Goal: Task Accomplishment & Management: Manage account settings

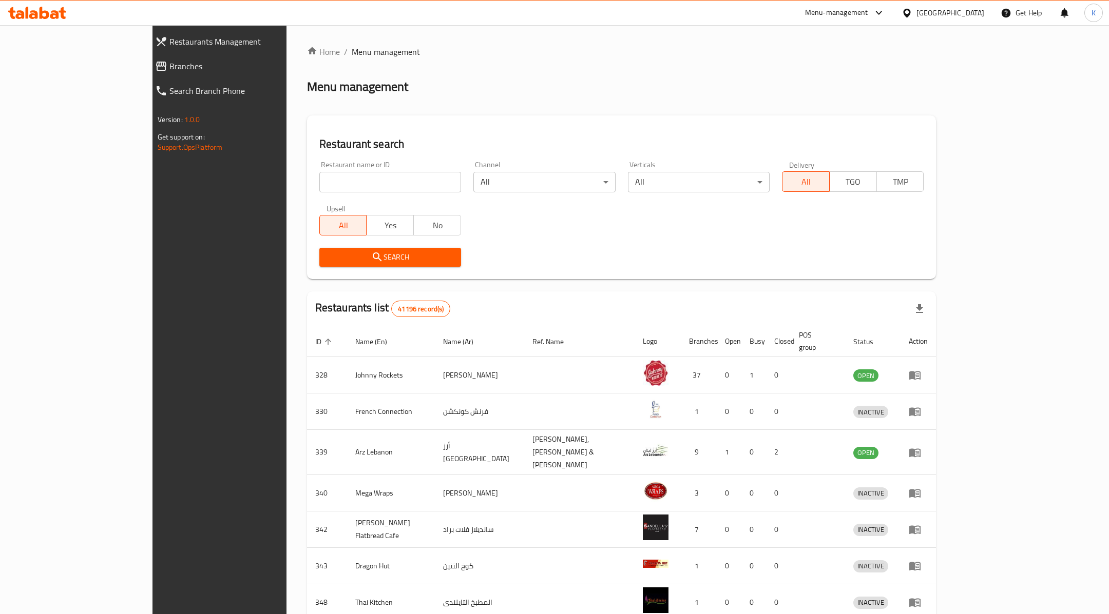
click at [319, 176] on input "search" at bounding box center [390, 182] width 142 height 21
type input "puranmal"
click button "Search" at bounding box center [390, 257] width 142 height 19
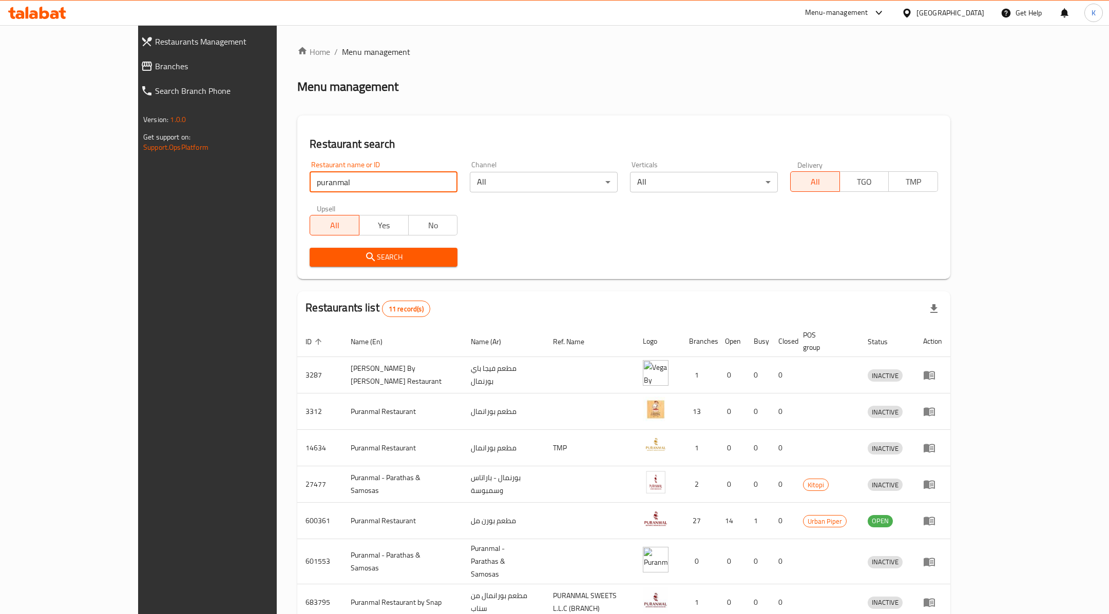
click at [332, 261] on span "Search" at bounding box center [383, 257] width 131 height 13
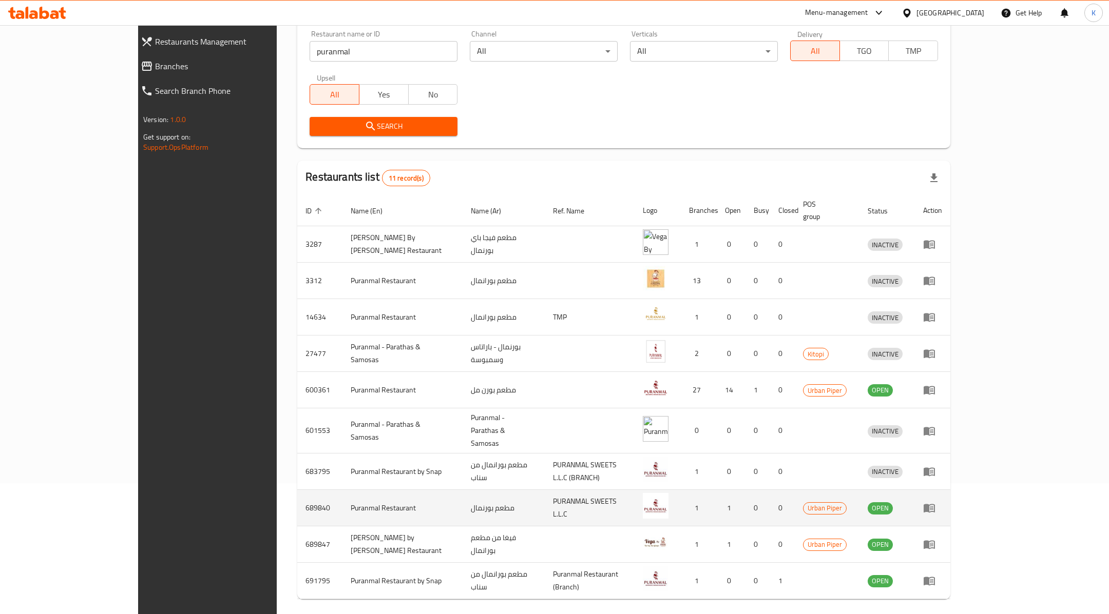
scroll to position [146, 0]
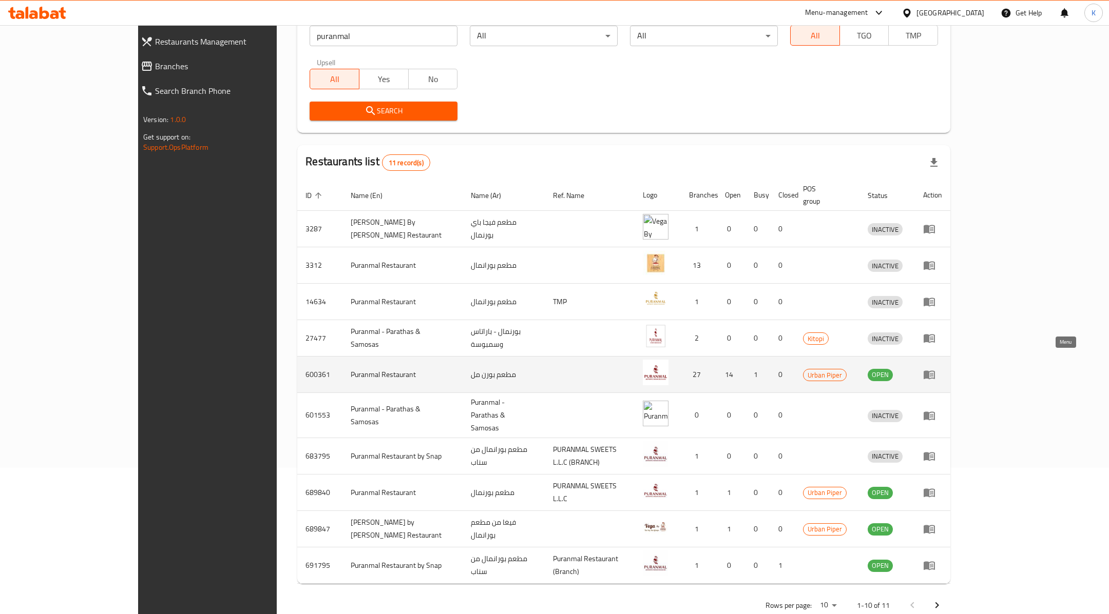
click at [933, 373] on icon "enhanced table" at bounding box center [931, 375] width 4 height 4
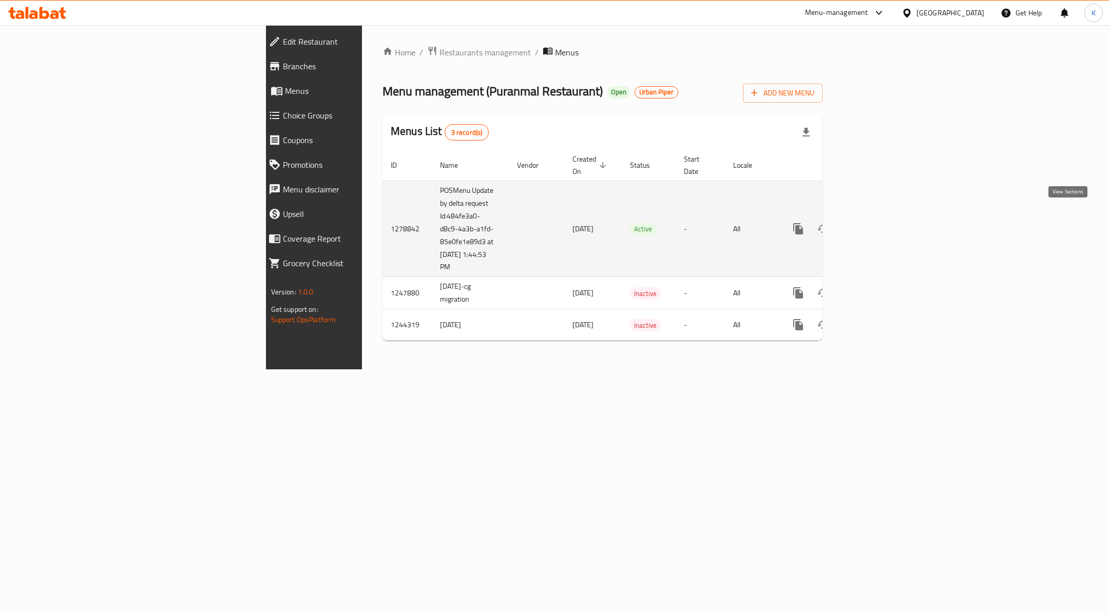
click at [877, 224] on icon "enhanced table" at bounding box center [871, 228] width 9 height 9
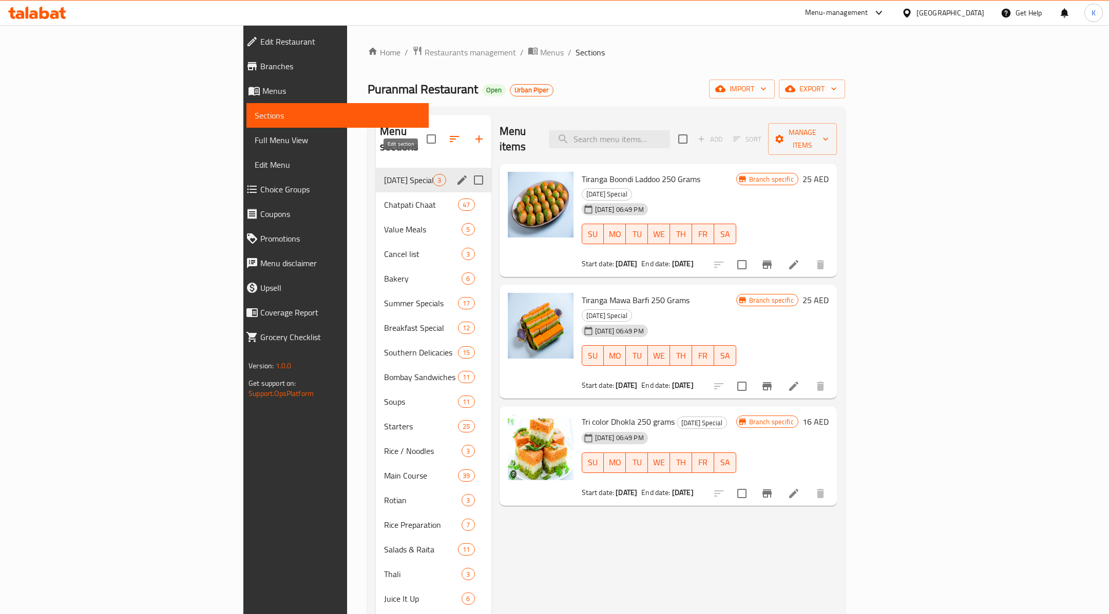
click at [456, 174] on icon "edit" at bounding box center [462, 180] width 12 height 12
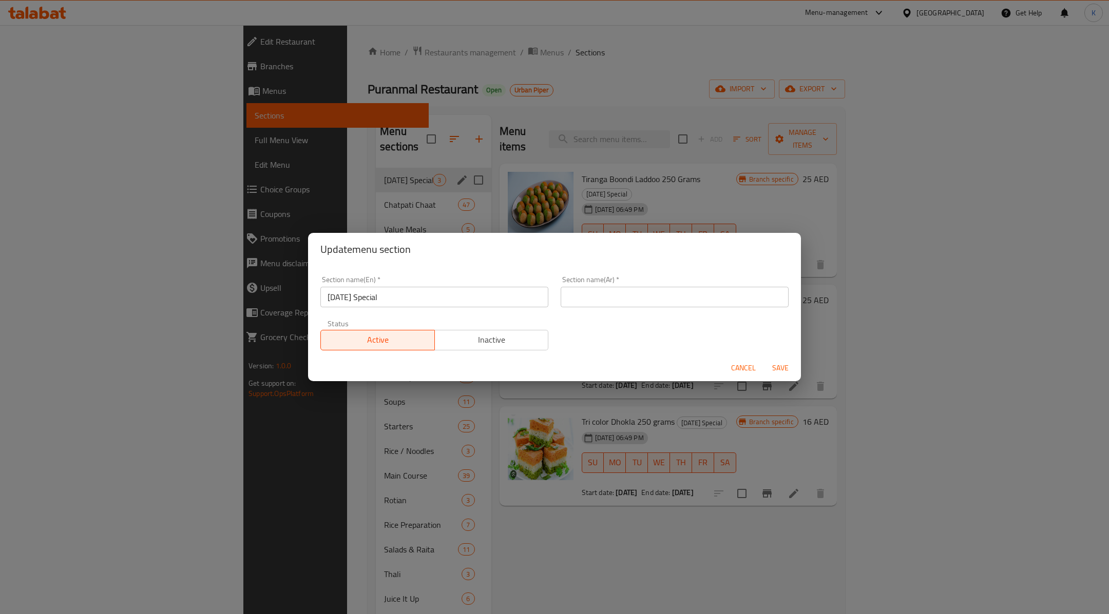
click at [477, 340] on span "Inactive" at bounding box center [492, 340] width 106 height 15
click at [775, 370] on span "Save" at bounding box center [780, 368] width 25 height 13
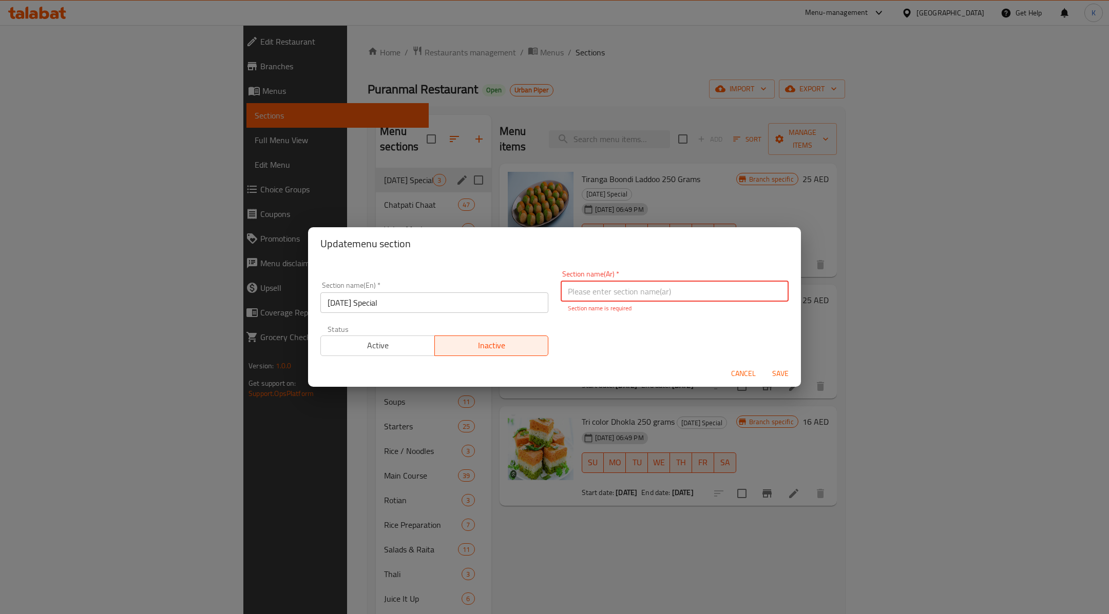
click at [480, 298] on input "[DATE] Special" at bounding box center [434, 303] width 228 height 21
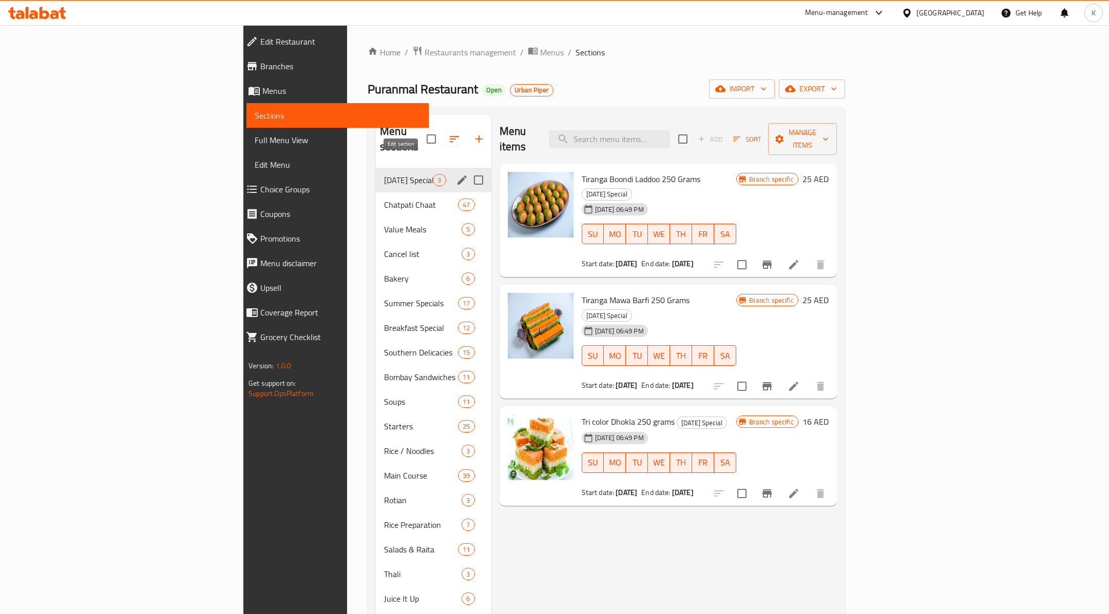
click at [456, 174] on icon "edit" at bounding box center [462, 180] width 12 height 12
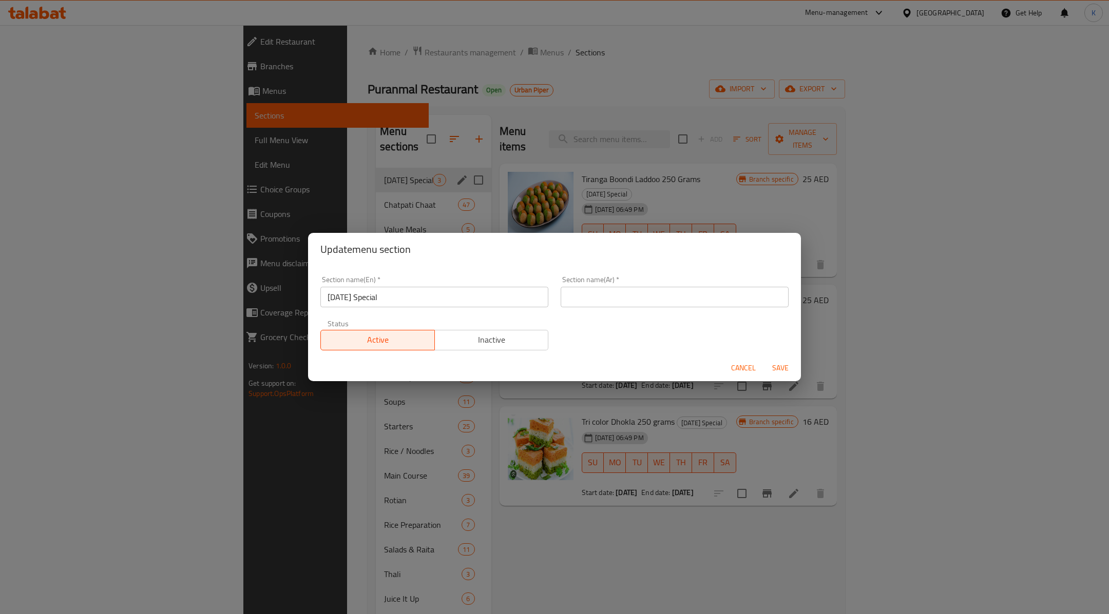
click at [617, 294] on input "text" at bounding box center [674, 297] width 228 height 21
paste input "خاص بعيد الاستقلال"
type input "خاص بعيد الاستقلال"
click at [517, 340] on span "Inactive" at bounding box center [492, 340] width 106 height 15
click at [774, 364] on span "Save" at bounding box center [780, 368] width 25 height 13
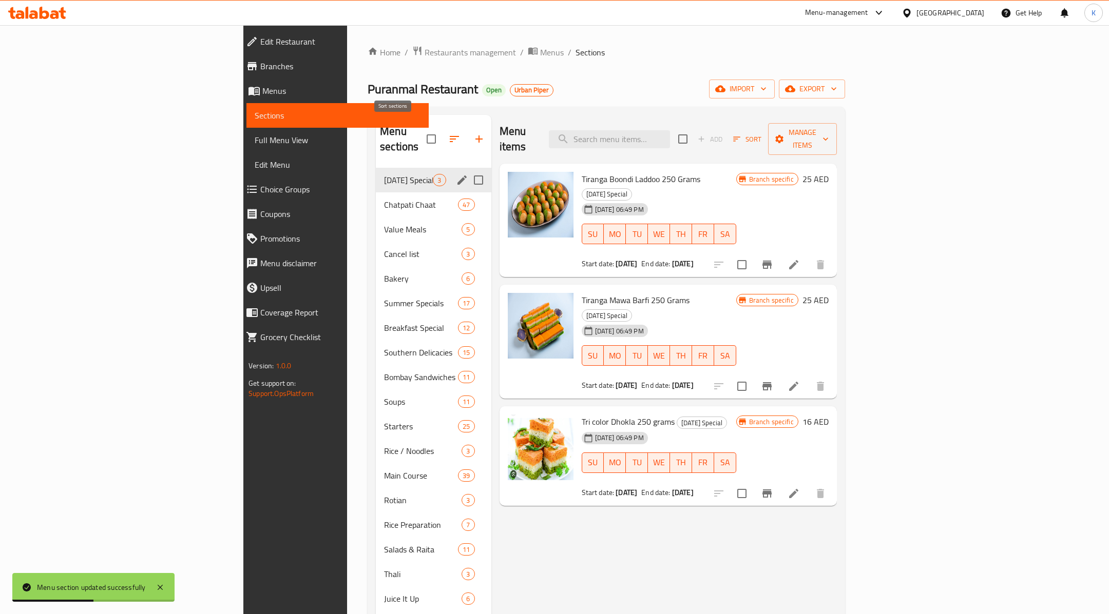
click at [448, 133] on icon "button" at bounding box center [454, 139] width 12 height 12
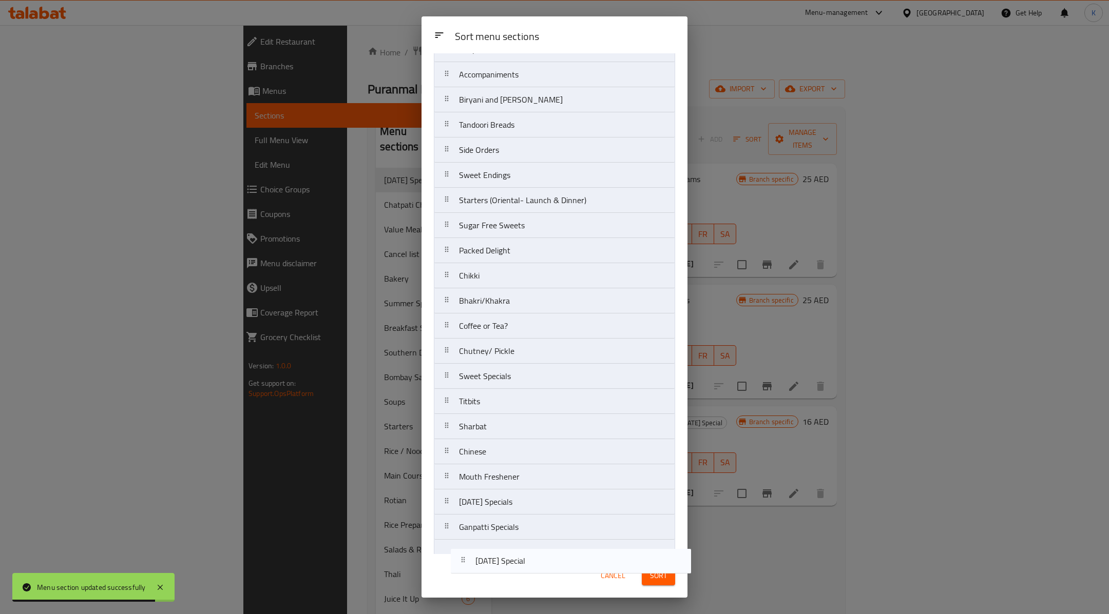
scroll to position [755, 0]
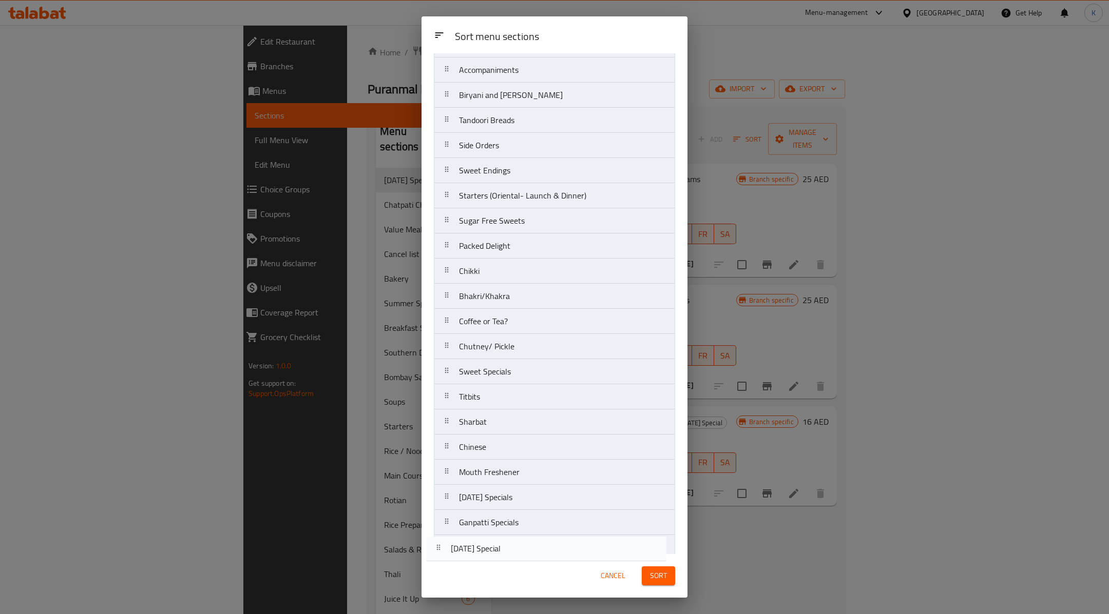
drag, startPoint x: 500, startPoint y: 102, endPoint x: 491, endPoint y: 558, distance: 456.3
click at [491, 558] on div "Sort menu sections Sort menu sections Independence Day Special Chatpati Chaat V…" at bounding box center [554, 306] width 266 height 581
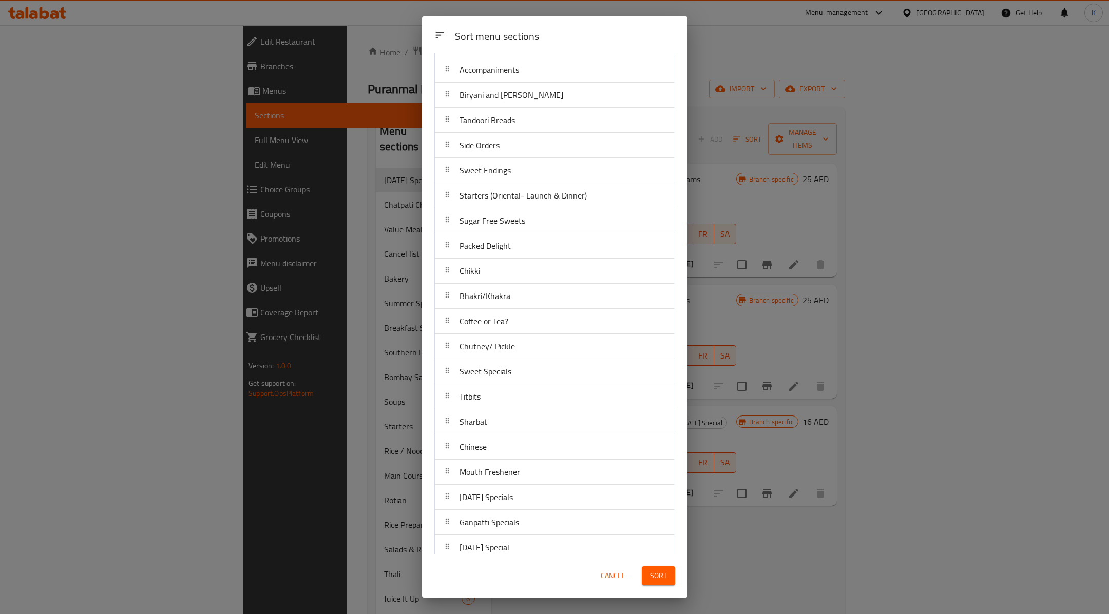
click at [666, 578] on button "Sort" at bounding box center [657, 576] width 33 height 19
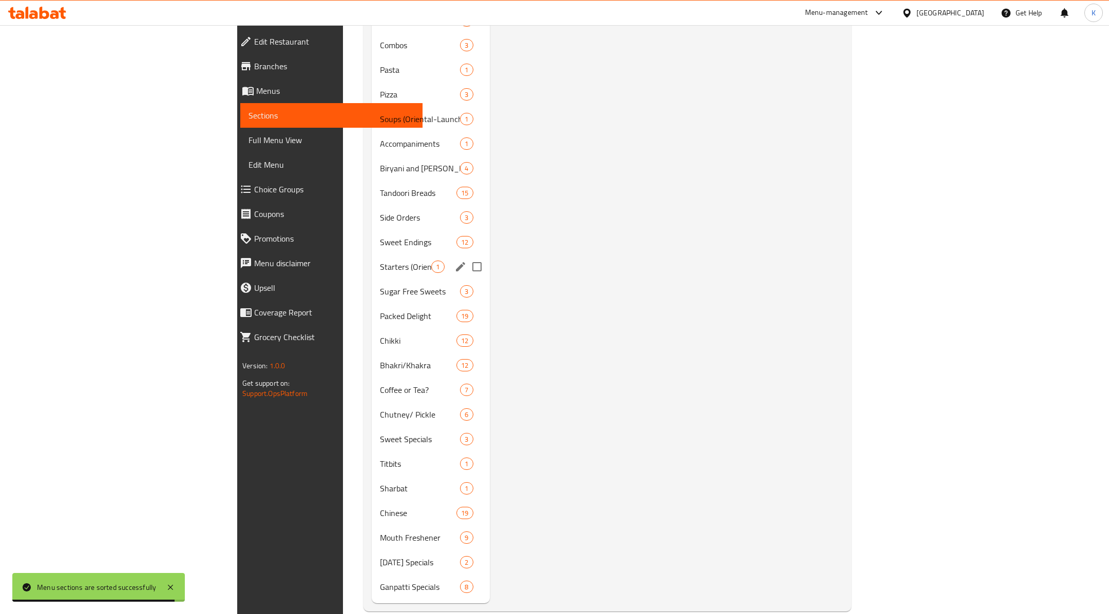
scroll to position [776, 0]
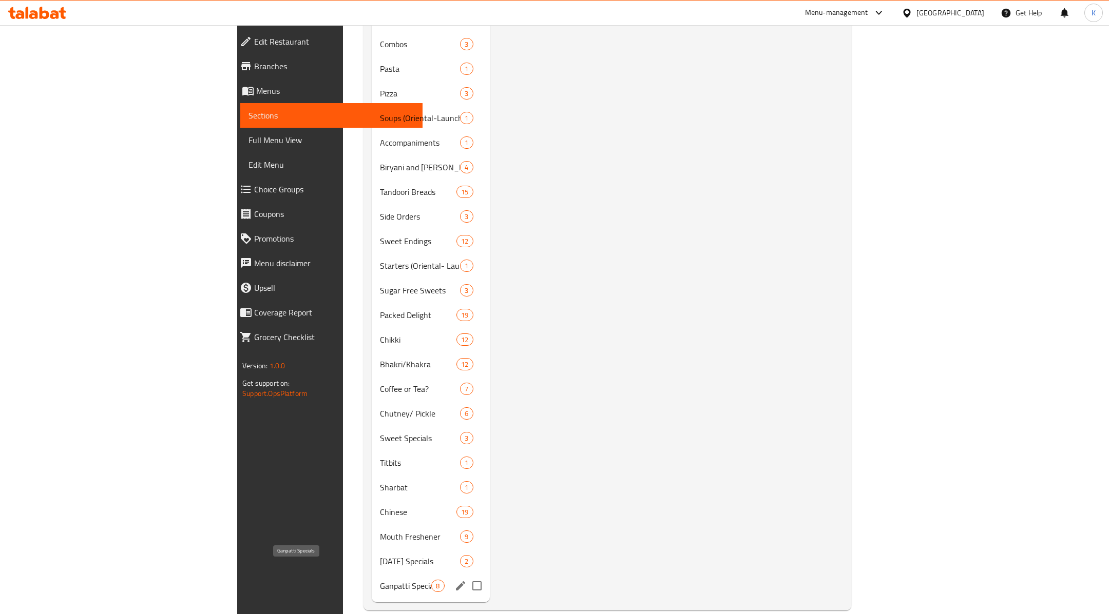
click at [380, 580] on span "Ganpatti Specials" at bounding box center [405, 586] width 51 height 12
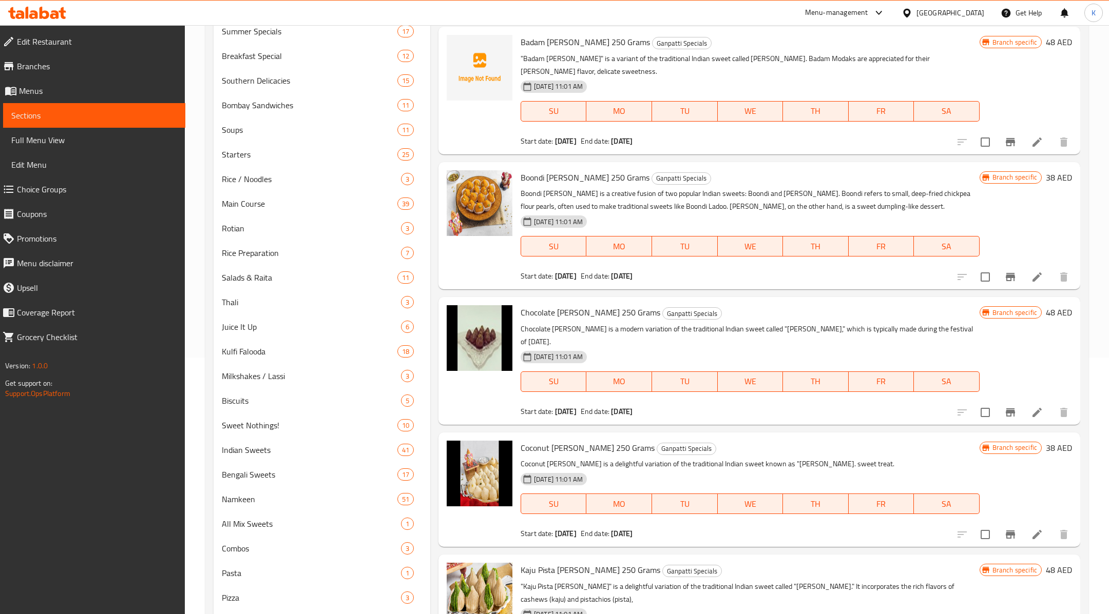
scroll to position [776, 0]
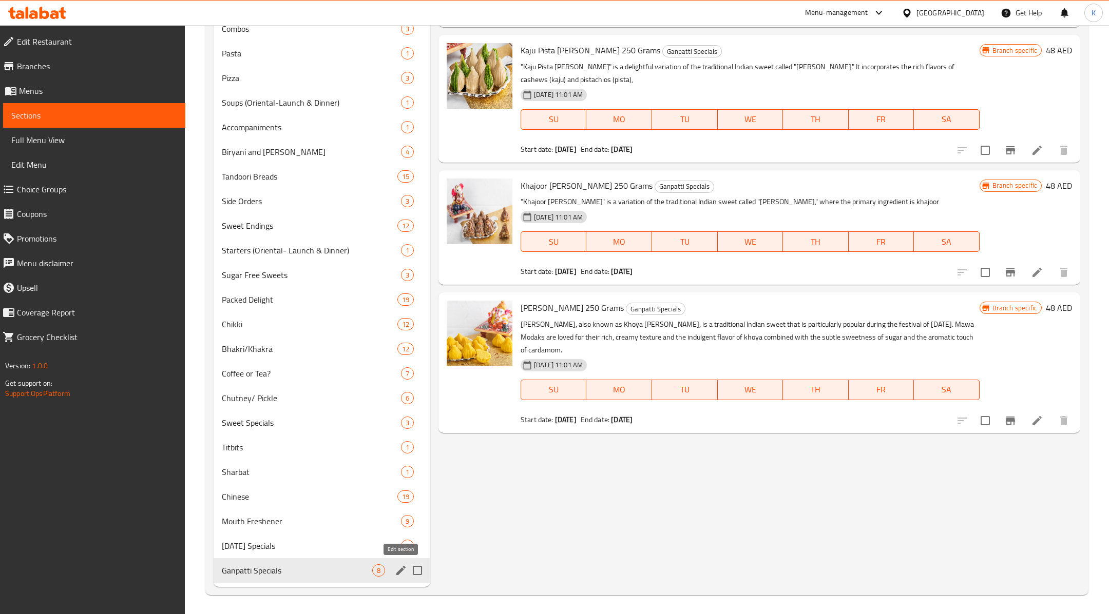
click at [400, 569] on icon "edit" at bounding box center [400, 570] width 9 height 9
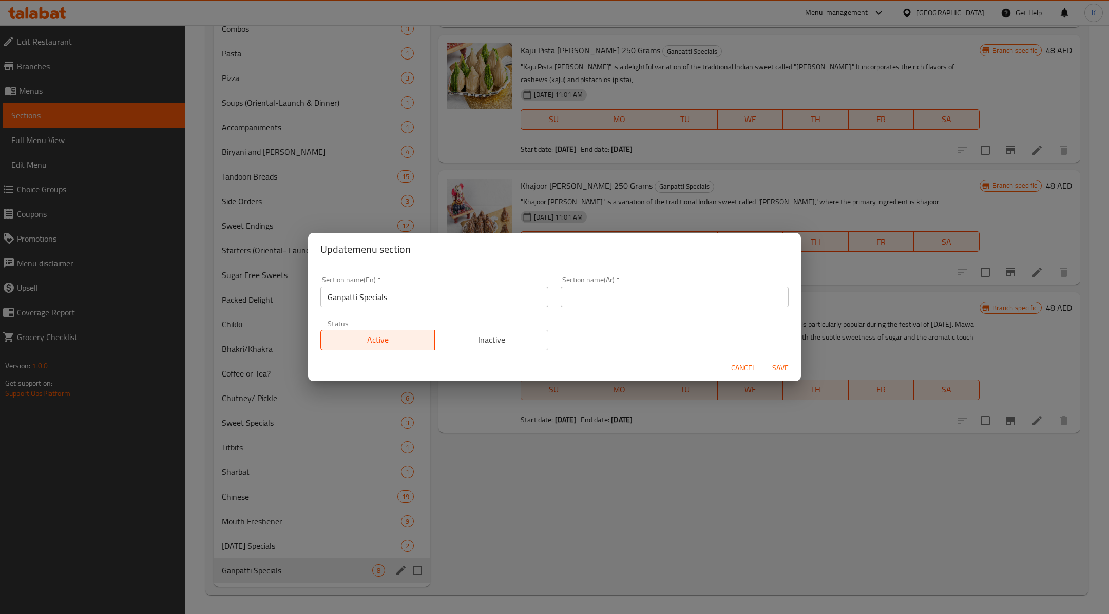
click at [454, 295] on input "Ganpatti Specials" at bounding box center [434, 297] width 228 height 21
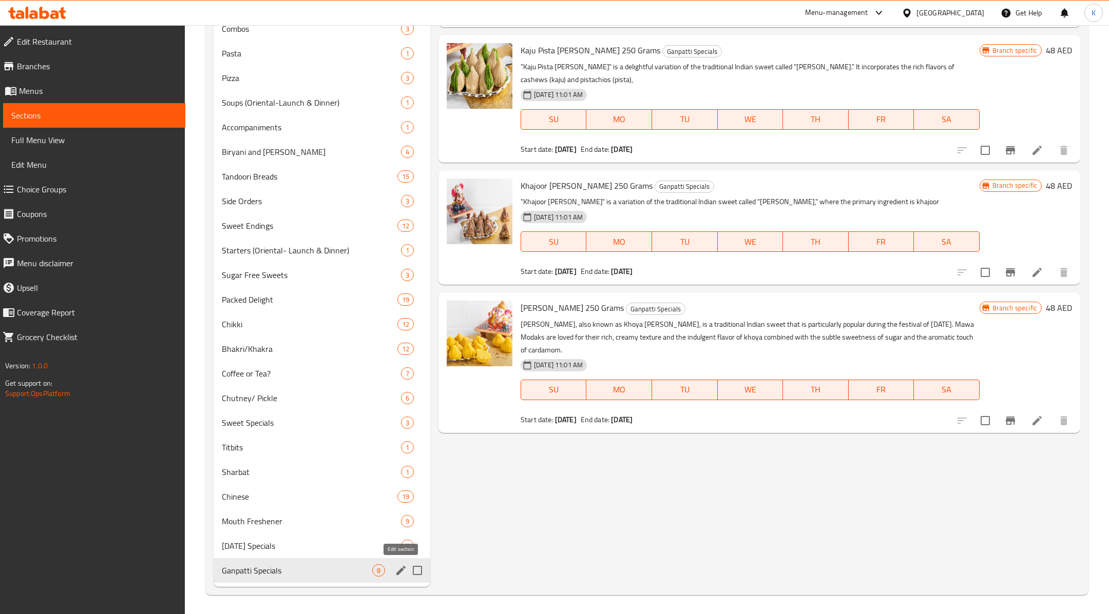
click at [399, 568] on icon "edit" at bounding box center [401, 571] width 12 height 12
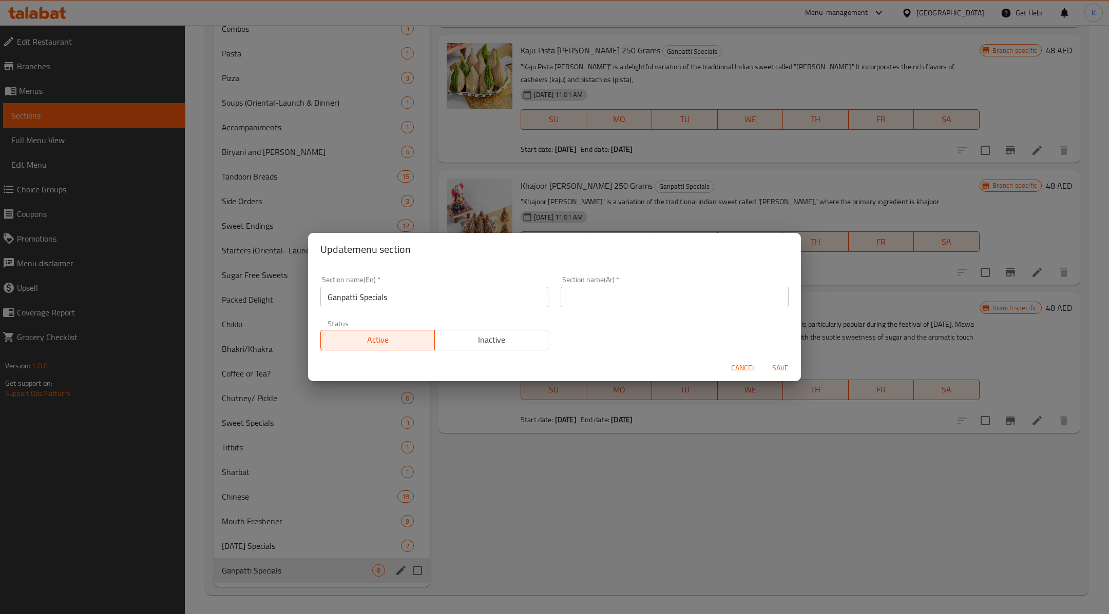
click at [573, 300] on input "text" at bounding box center [674, 297] width 228 height 21
paste input "عروض جانباتي الخاصة"
type input "عروض جانباتي الخاصة"
click at [466, 346] on span "Inactive" at bounding box center [492, 340] width 106 height 15
click at [783, 365] on span "Save" at bounding box center [780, 368] width 25 height 13
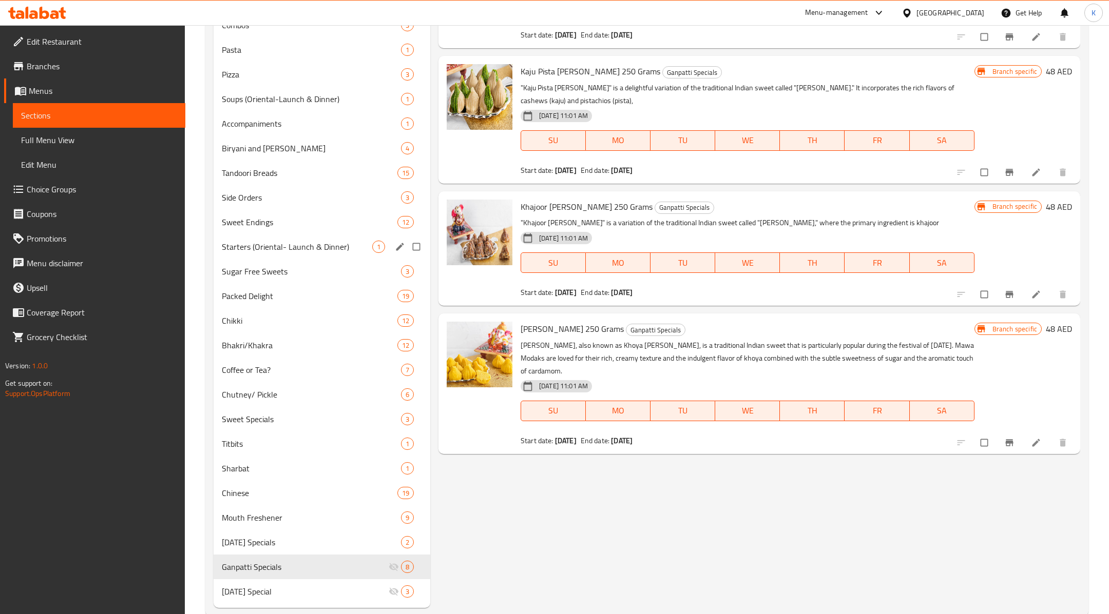
scroll to position [776, 0]
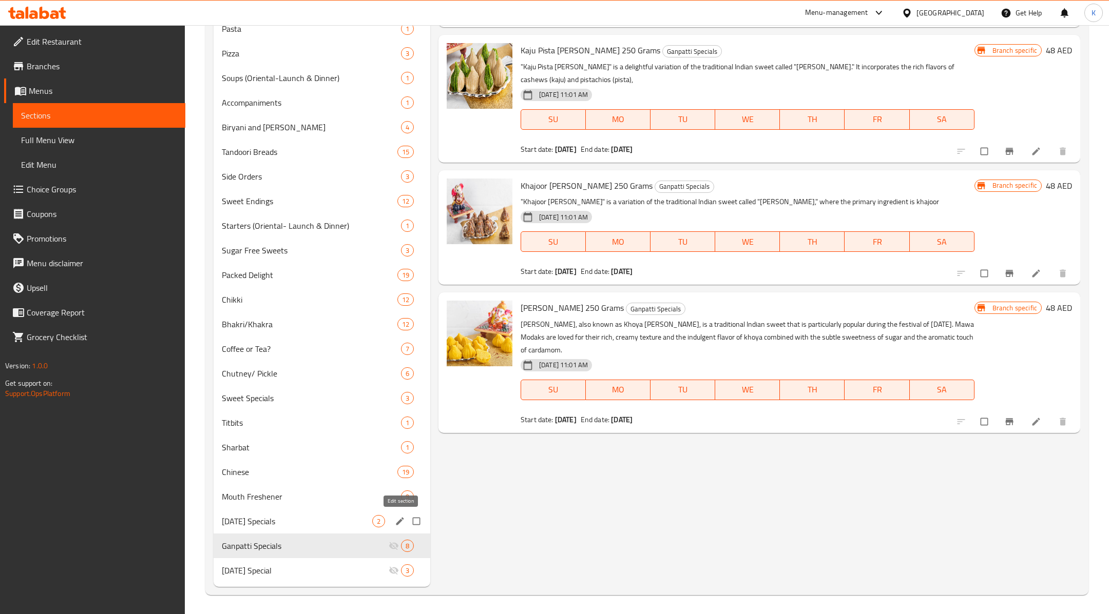
click at [397, 519] on icon "edit" at bounding box center [400, 521] width 10 height 10
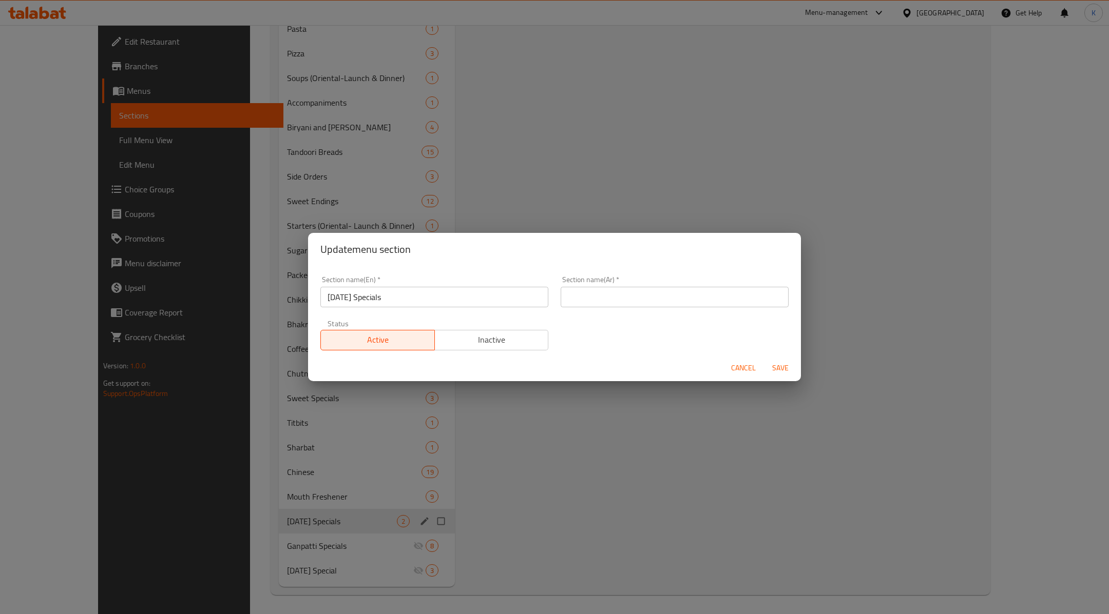
click at [436, 299] on input "[DATE] Specials" at bounding box center [434, 297] width 228 height 21
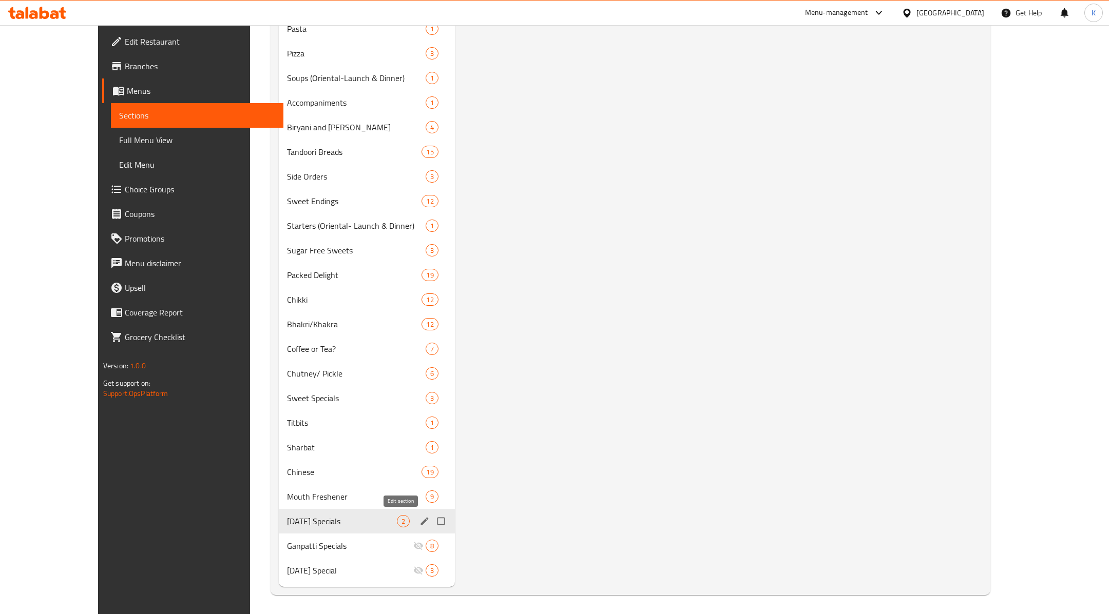
click at [420, 521] on icon "edit" at bounding box center [424, 521] width 8 height 8
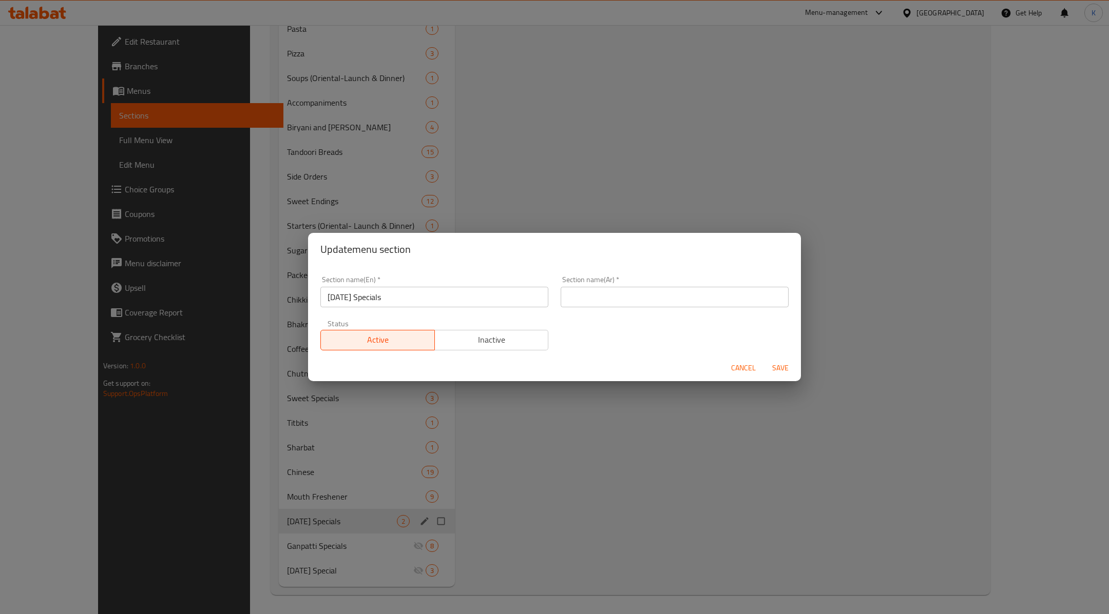
click at [598, 298] on input "text" at bounding box center [674, 297] width 228 height 21
paste input "عروض هولي الخاصة"
type input "عروض هولي الخاصة"
click at [511, 344] on span "Inactive" at bounding box center [492, 340] width 106 height 15
click at [783, 368] on span "Save" at bounding box center [780, 368] width 25 height 13
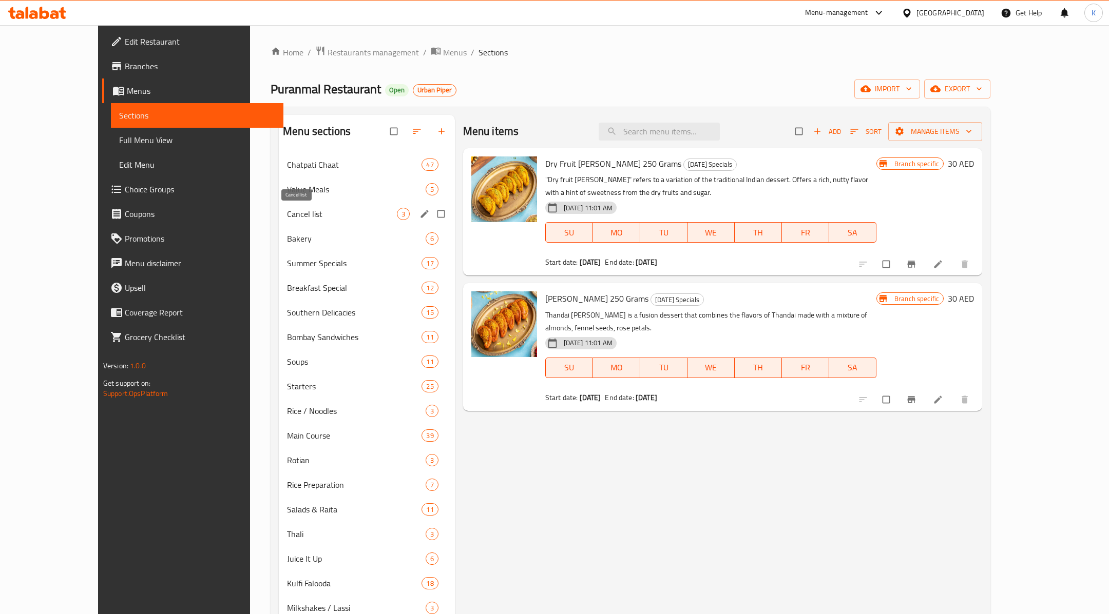
click at [319, 219] on span "Cancel list" at bounding box center [341, 214] width 109 height 12
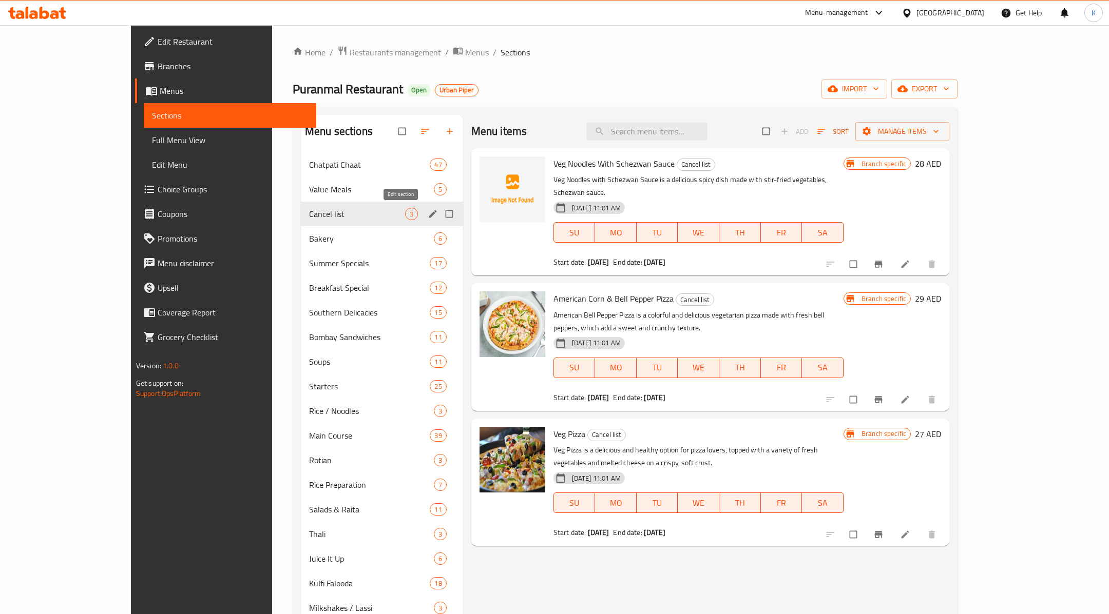
click at [427, 213] on icon "edit" at bounding box center [432, 214] width 10 height 10
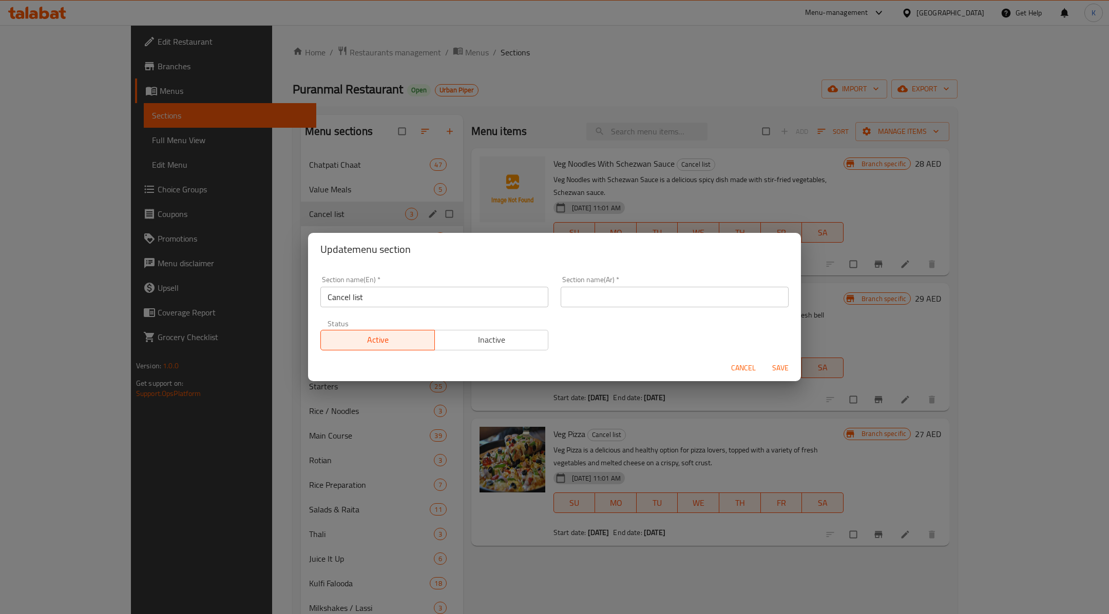
click at [408, 301] on input "Cancel list" at bounding box center [434, 297] width 228 height 21
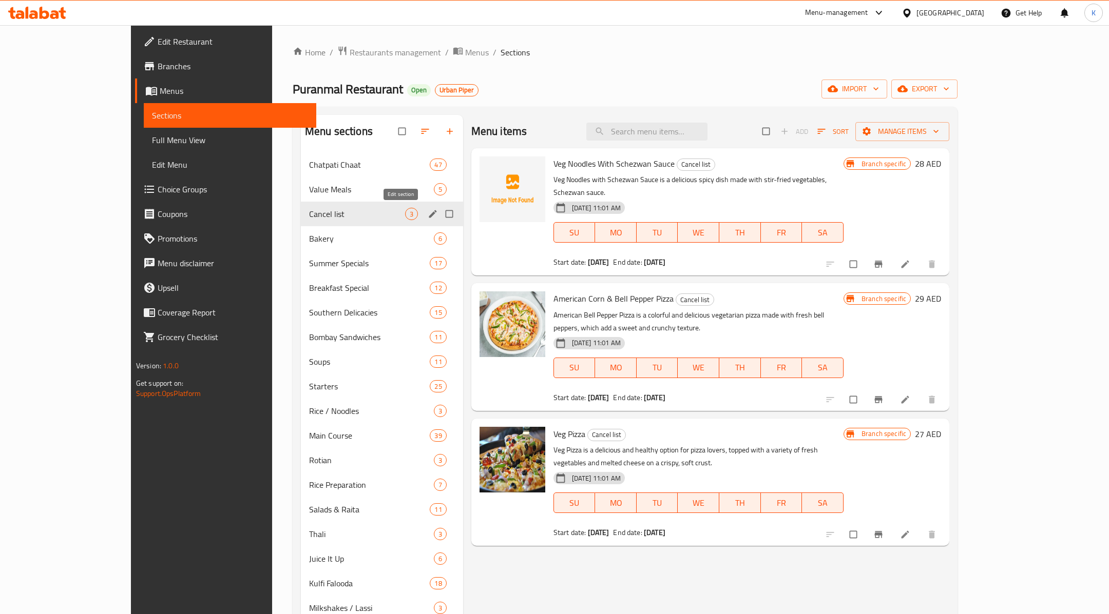
click at [429, 213] on icon "edit" at bounding box center [433, 214] width 8 height 8
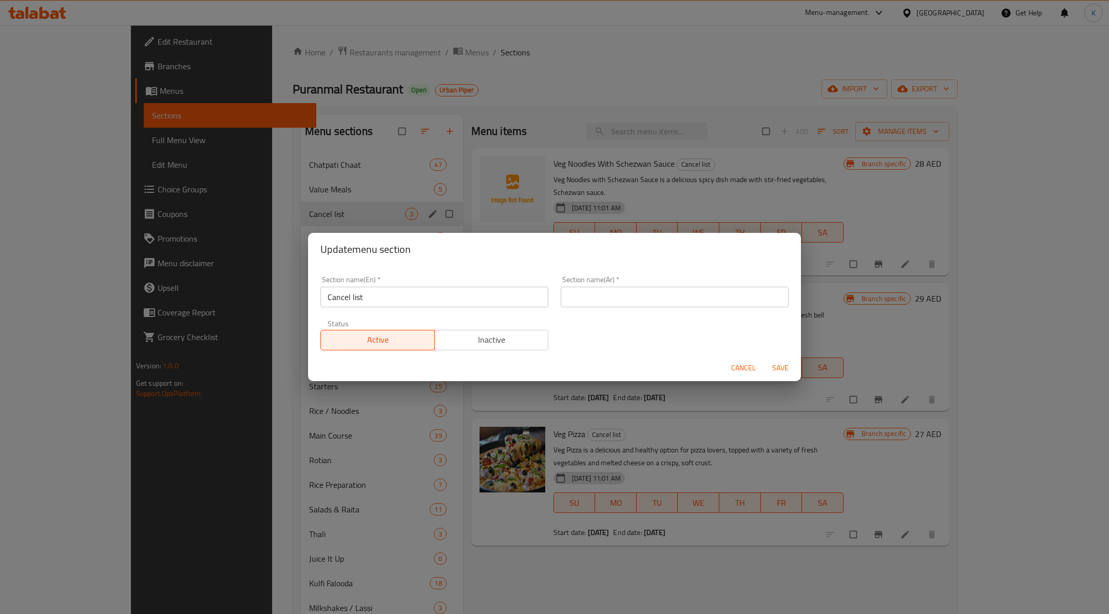
click at [597, 296] on input "text" at bounding box center [674, 297] width 228 height 21
paste input "إلغاء القائمة"
type input "إلغاء القائمة"
click at [496, 334] on span "Inactive" at bounding box center [492, 340] width 106 height 15
click at [776, 370] on span "Save" at bounding box center [780, 368] width 25 height 13
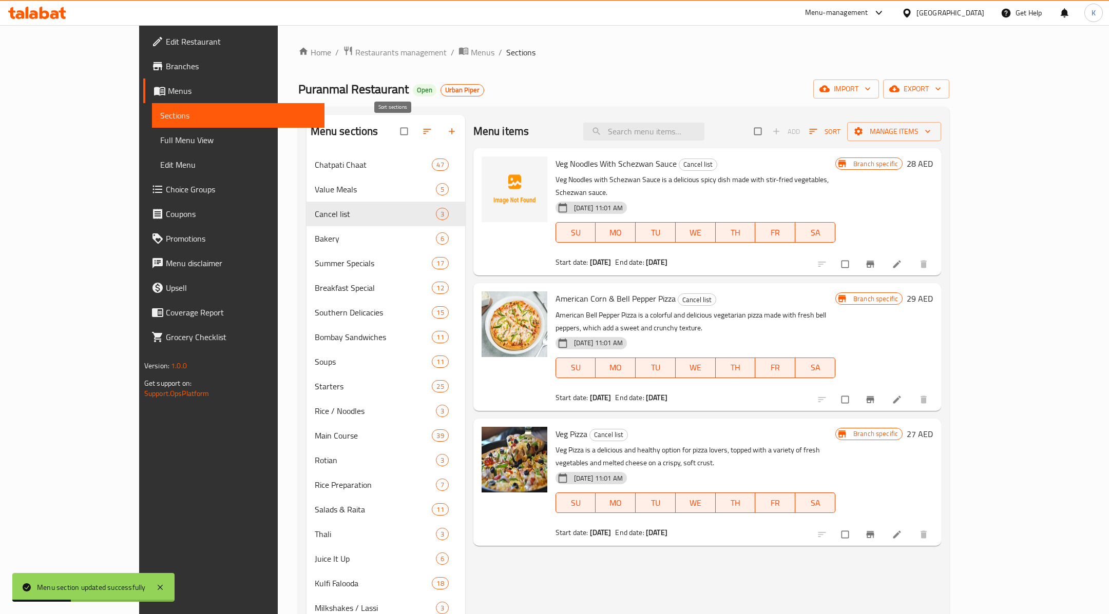
click at [422, 135] on icon "button" at bounding box center [427, 131] width 10 height 10
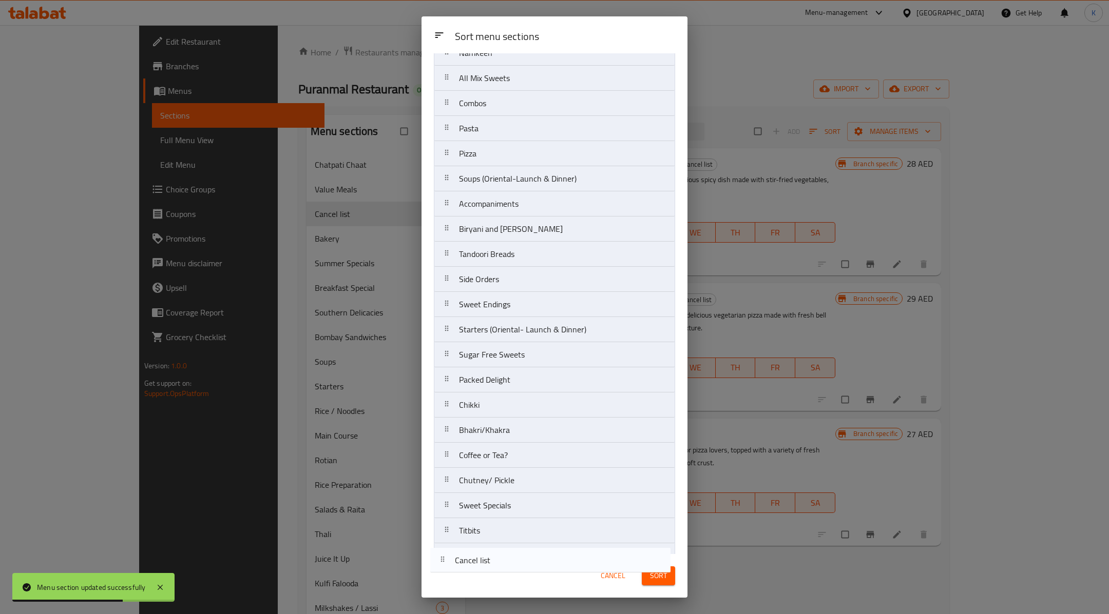
scroll to position [754, 0]
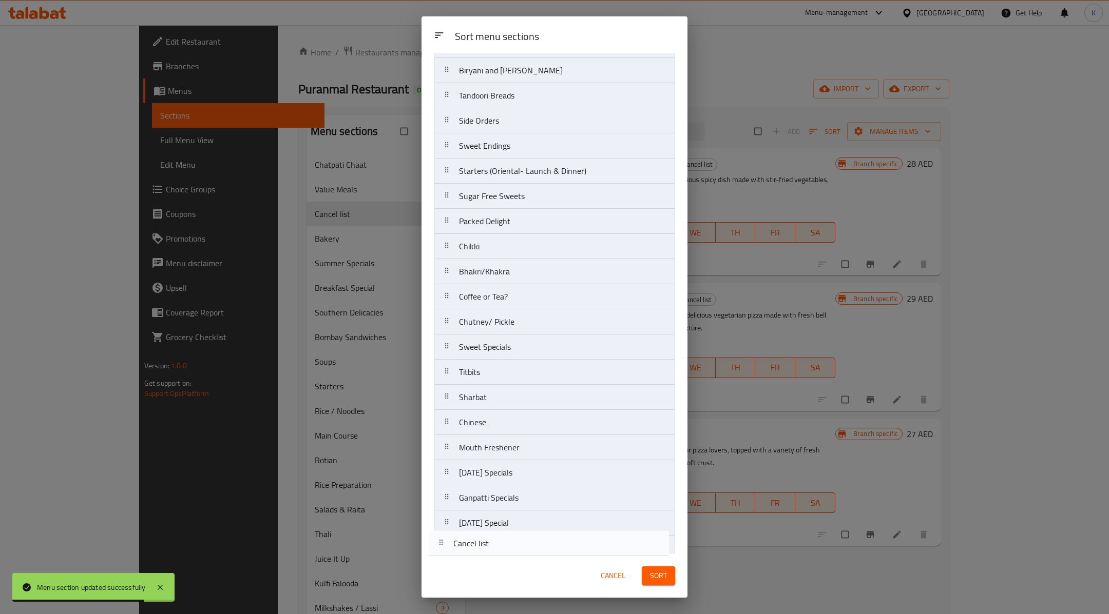
drag, startPoint x: 541, startPoint y: 153, endPoint x: 536, endPoint y: 555, distance: 401.4
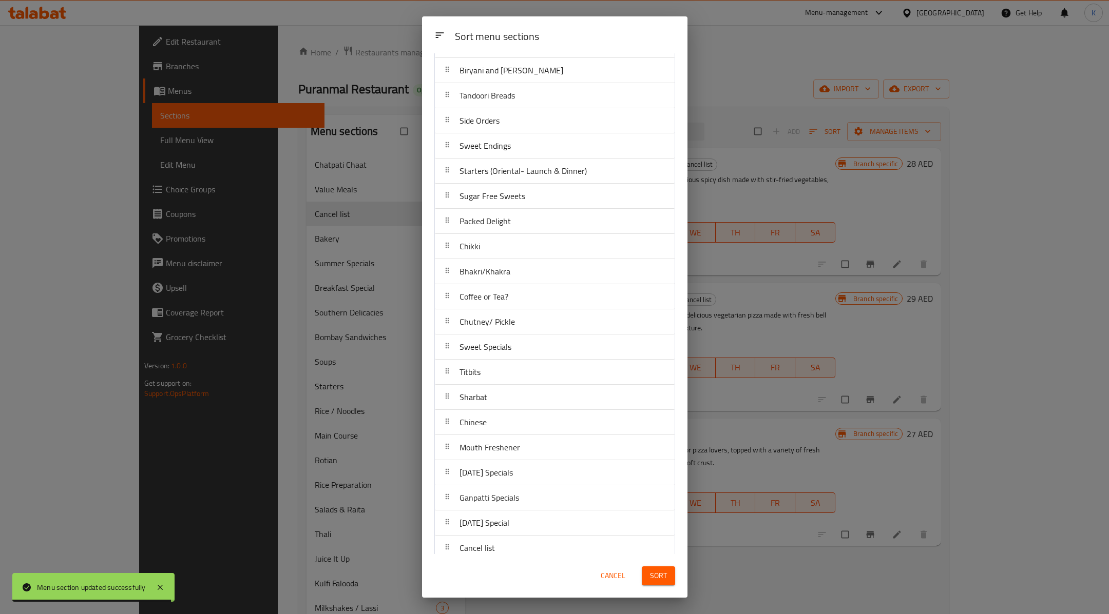
click at [653, 577] on span "Sort" at bounding box center [658, 576] width 17 height 13
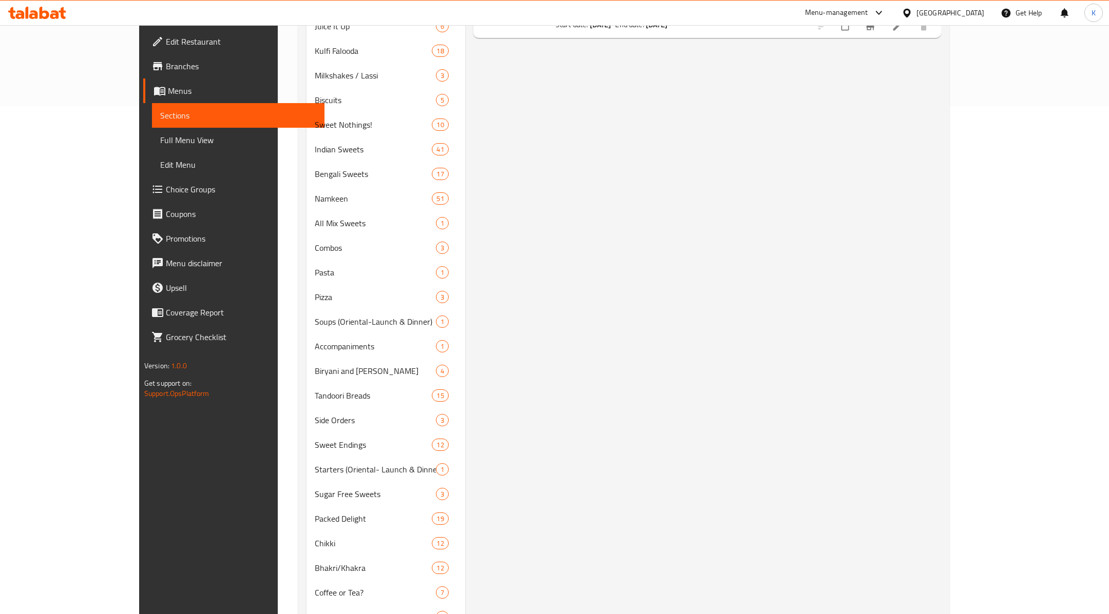
scroll to position [776, 0]
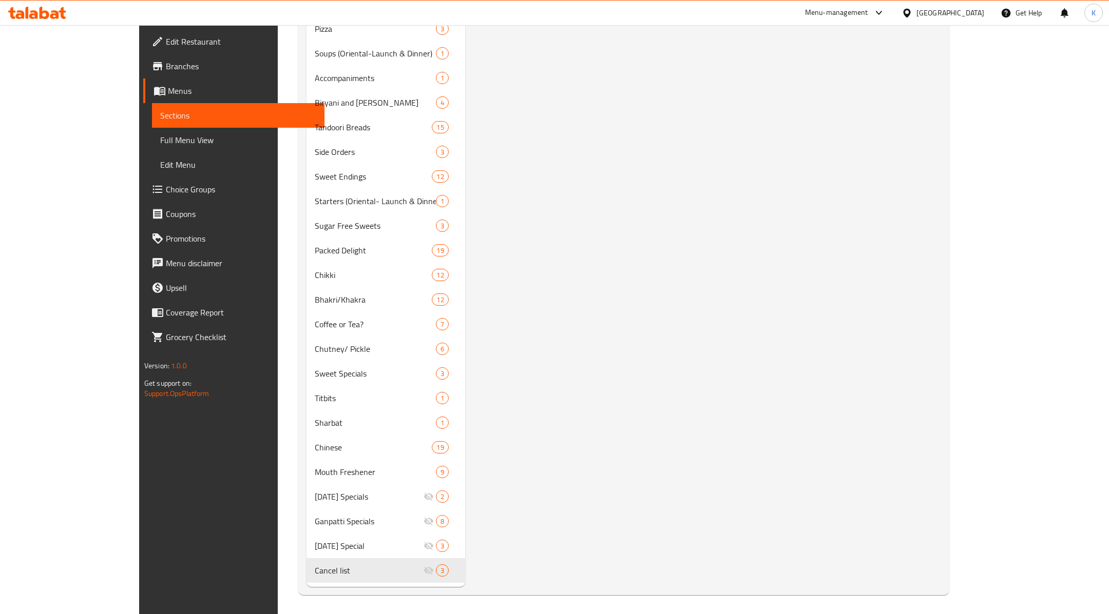
drag, startPoint x: 291, startPoint y: 501, endPoint x: 184, endPoint y: 505, distance: 107.3
